Goal: Communication & Community: Answer question/provide support

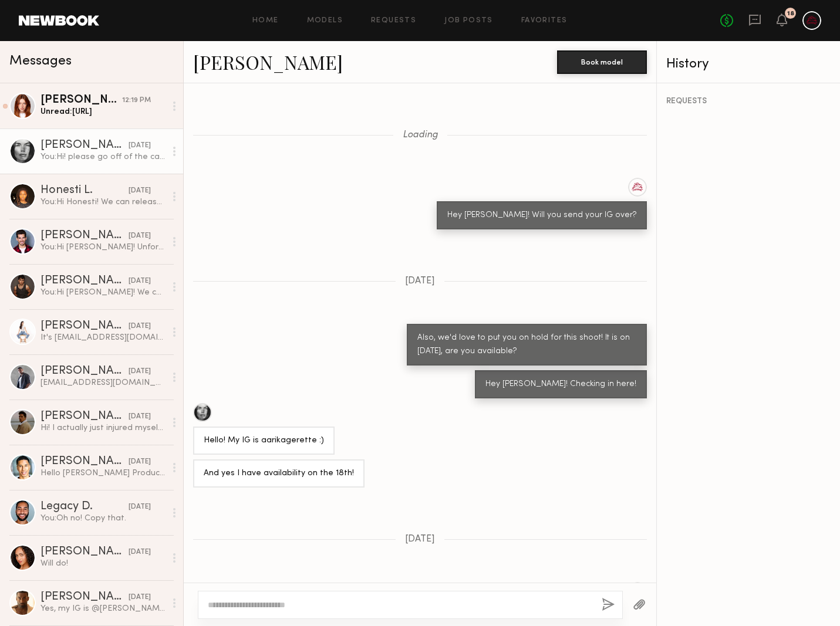
scroll to position [1218, 0]
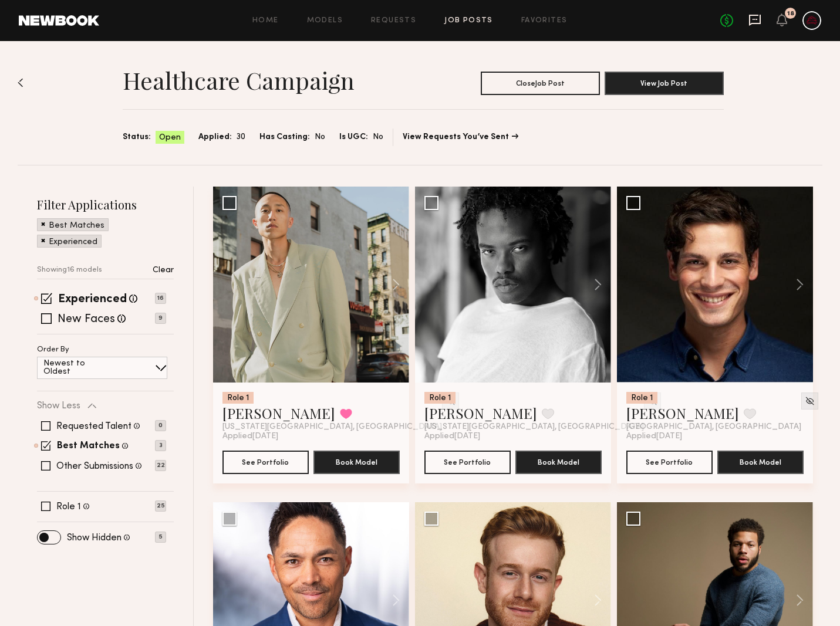
click at [756, 19] on icon at bounding box center [755, 19] width 5 height 1
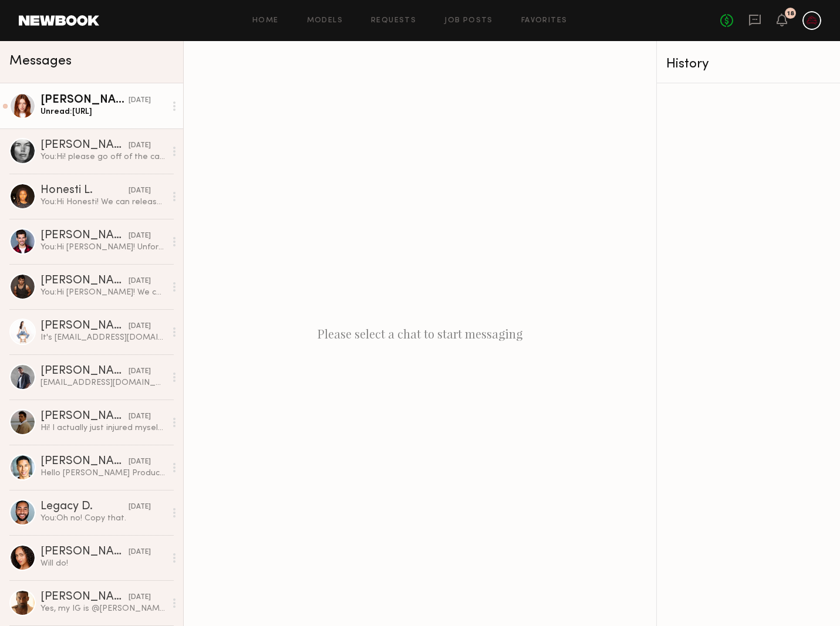
click at [99, 113] on div "Unread: https://beacons.ai/management/bounty-la/roster/all-creators" at bounding box center [103, 111] width 125 height 11
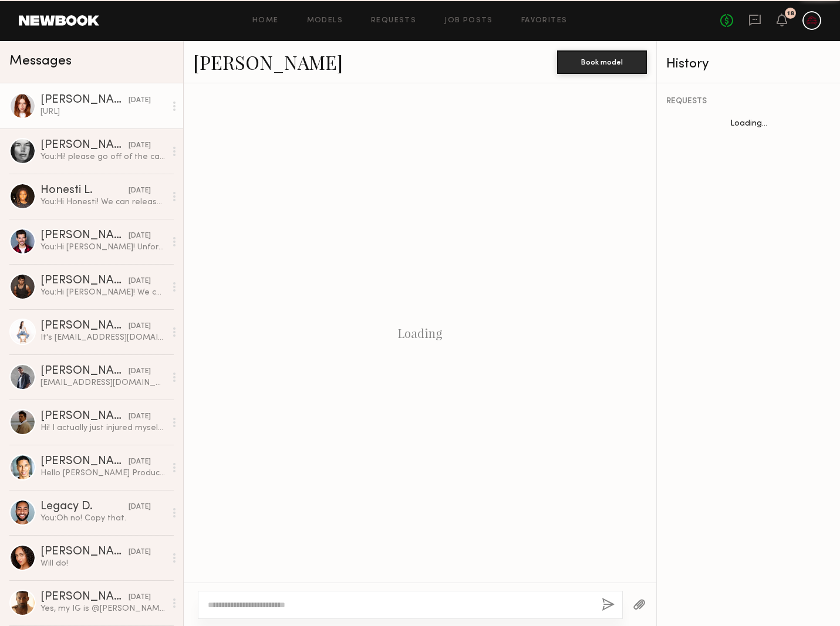
scroll to position [761, 0]
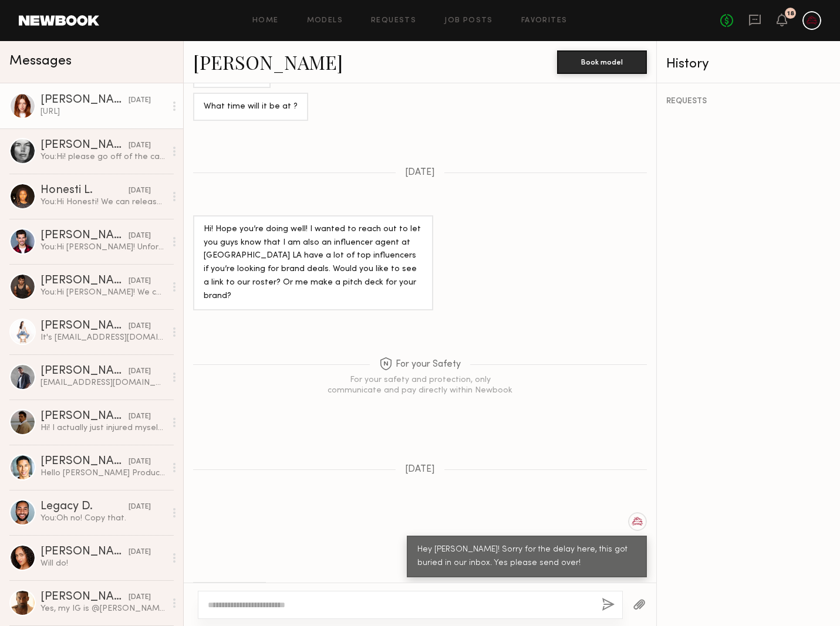
drag, startPoint x: 257, startPoint y: 564, endPoint x: 190, endPoint y: 548, distance: 68.3
click at [190, 582] on div "[URL]" at bounding box center [420, 596] width 473 height 28
copy div "[URL]"
